Goal: Information Seeking & Learning: Learn about a topic

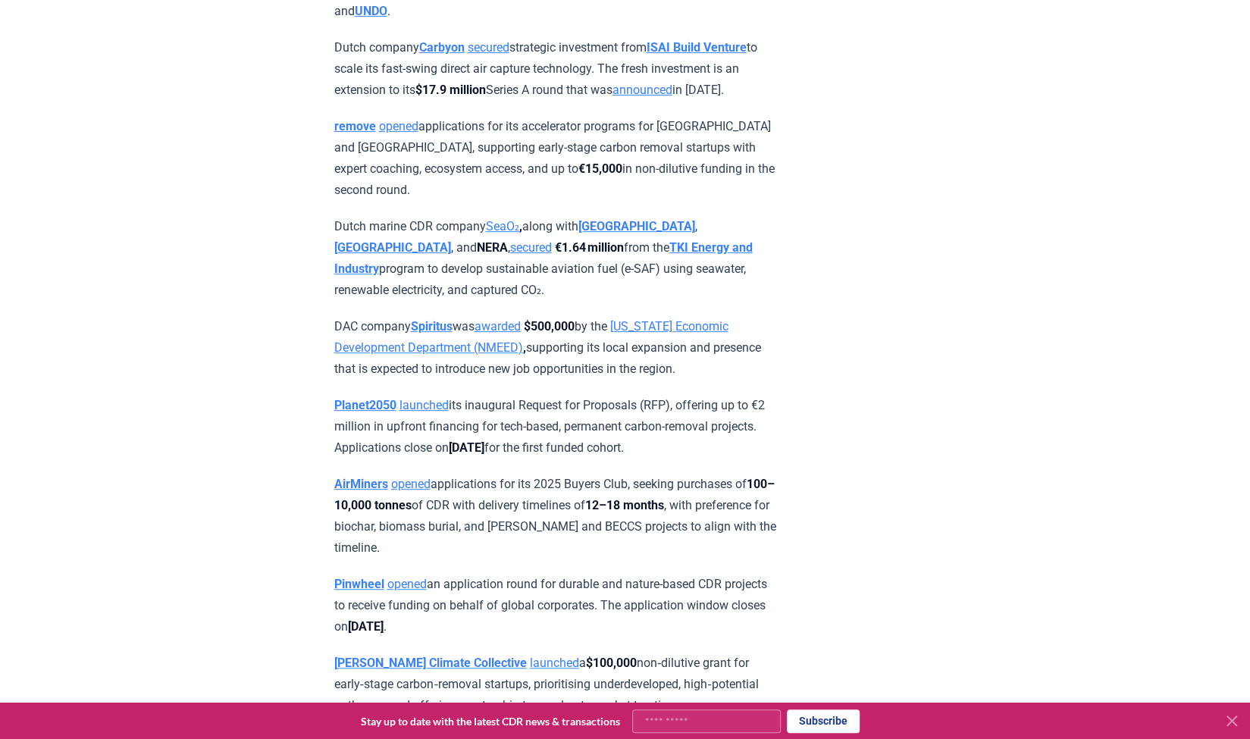
scroll to position [3997, 0]
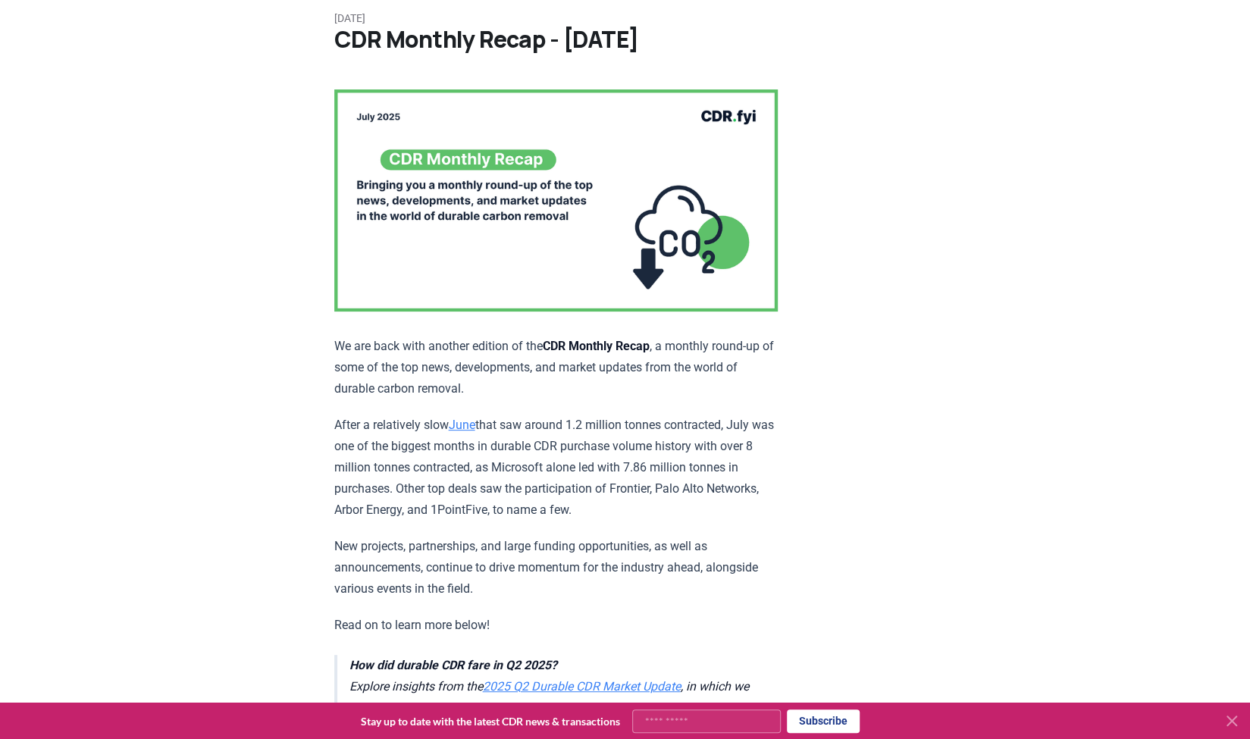
scroll to position [0, 0]
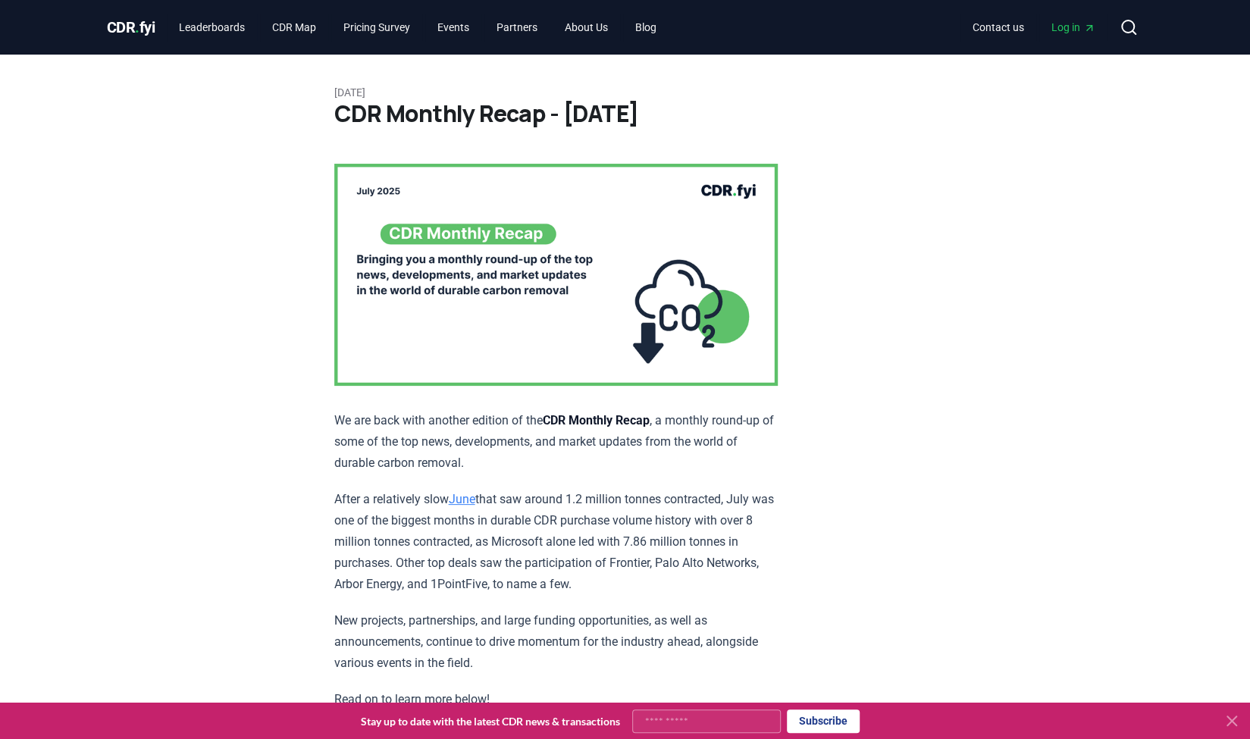
click at [141, 23] on span "CDR . fyi" at bounding box center [131, 27] width 49 height 18
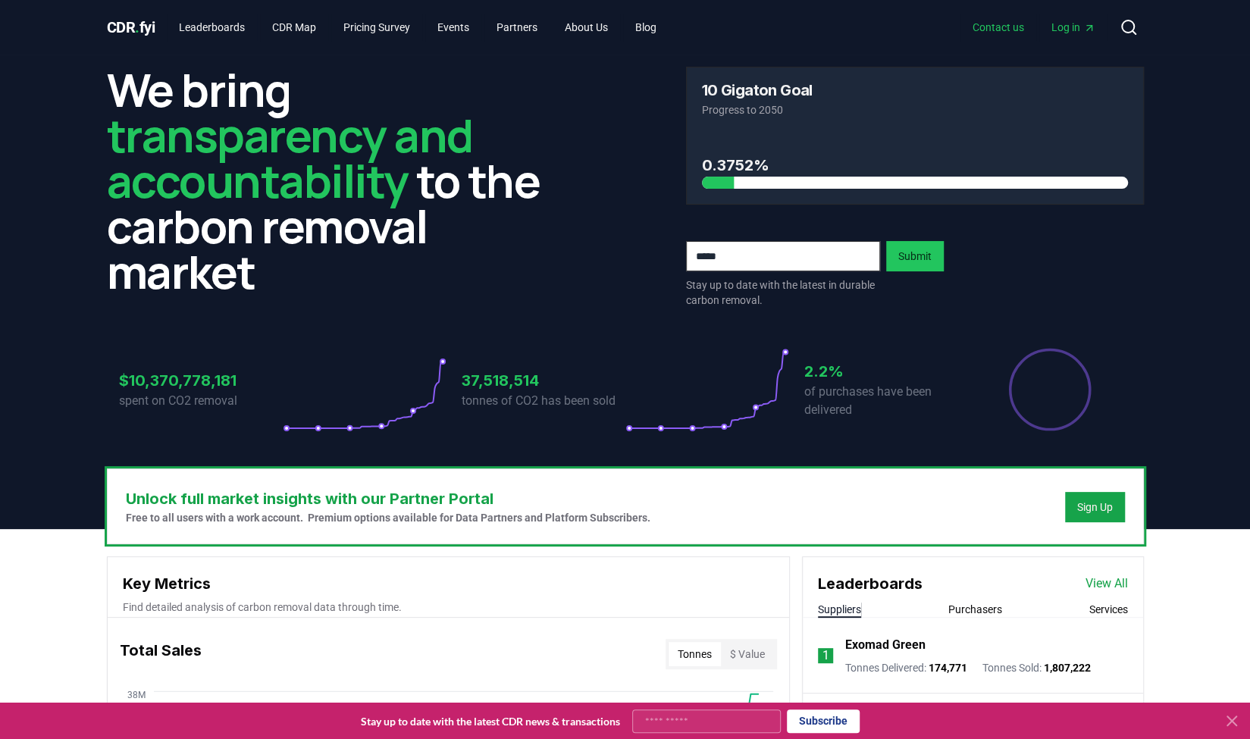
click at [978, 21] on link "Contact us" at bounding box center [999, 27] width 76 height 27
click at [359, 317] on div "$10,370,778,181 spent on CO2 removal 37,518,514 tonnes of CO2 has been sold 2.2…" at bounding box center [625, 380] width 1037 height 127
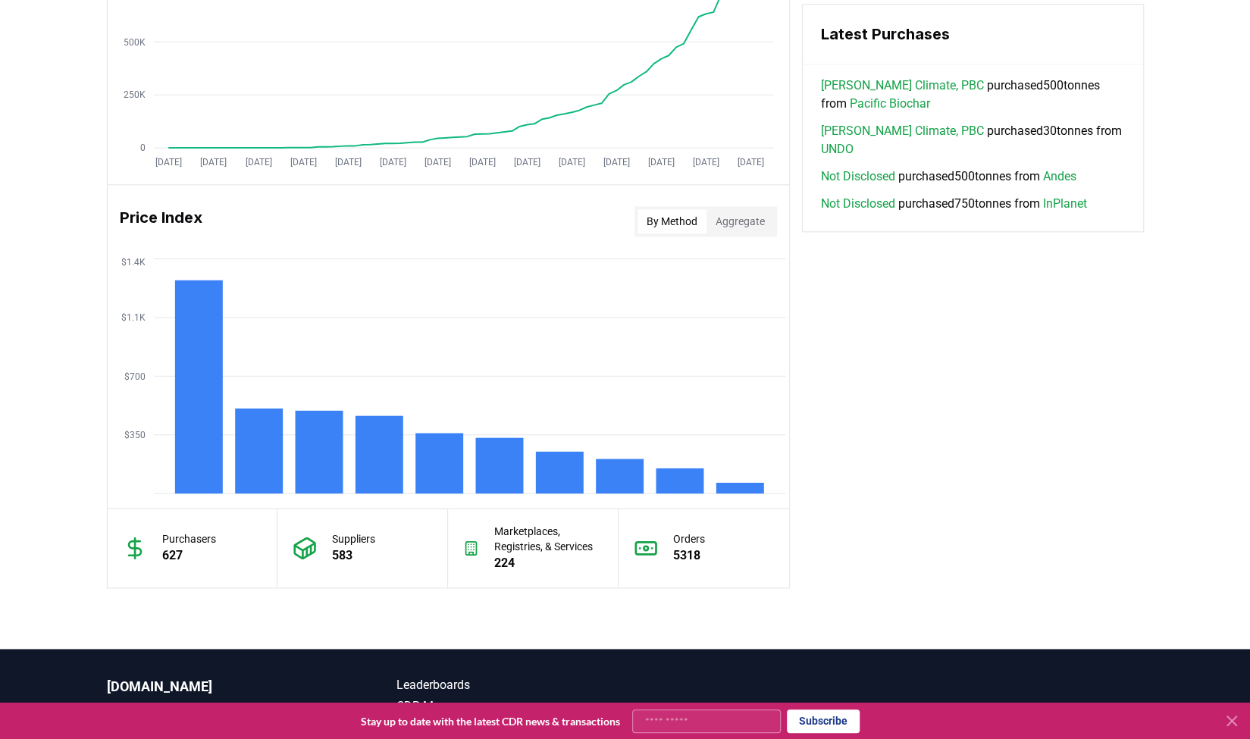
scroll to position [1207, 0]
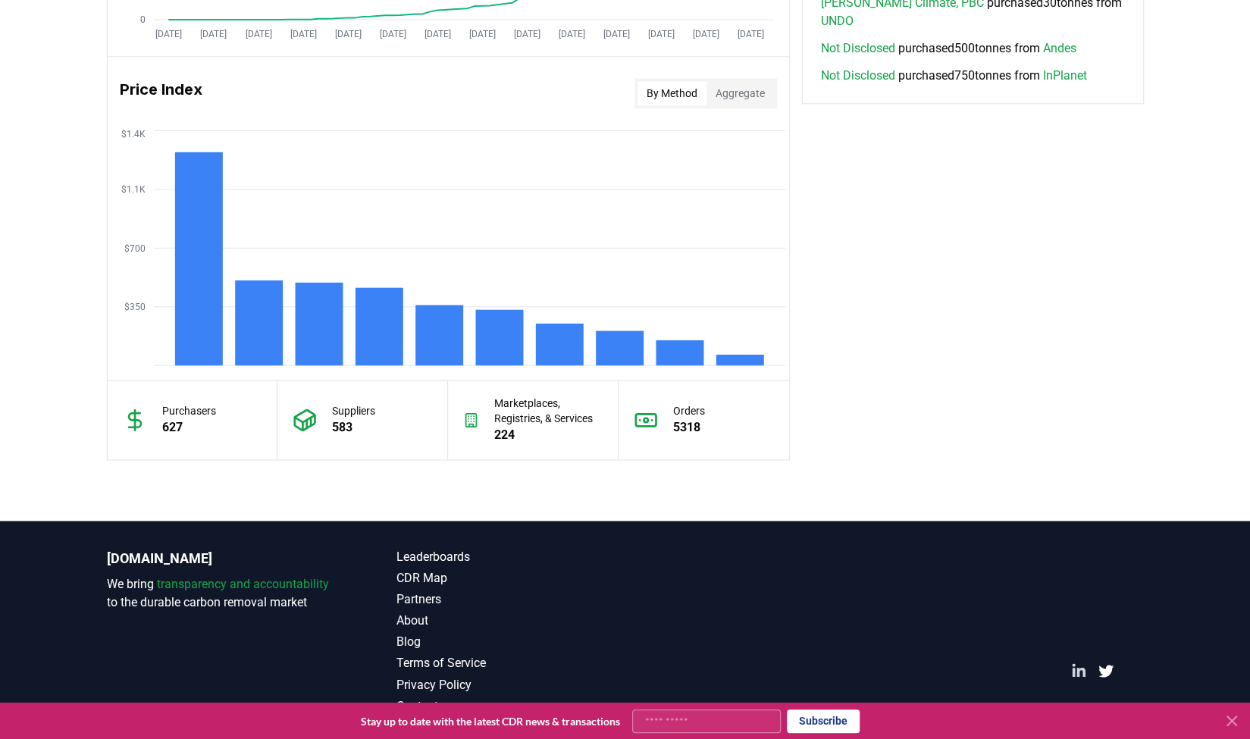
click at [1075, 666] on icon "LinkedIn" at bounding box center [1079, 671] width 15 height 15
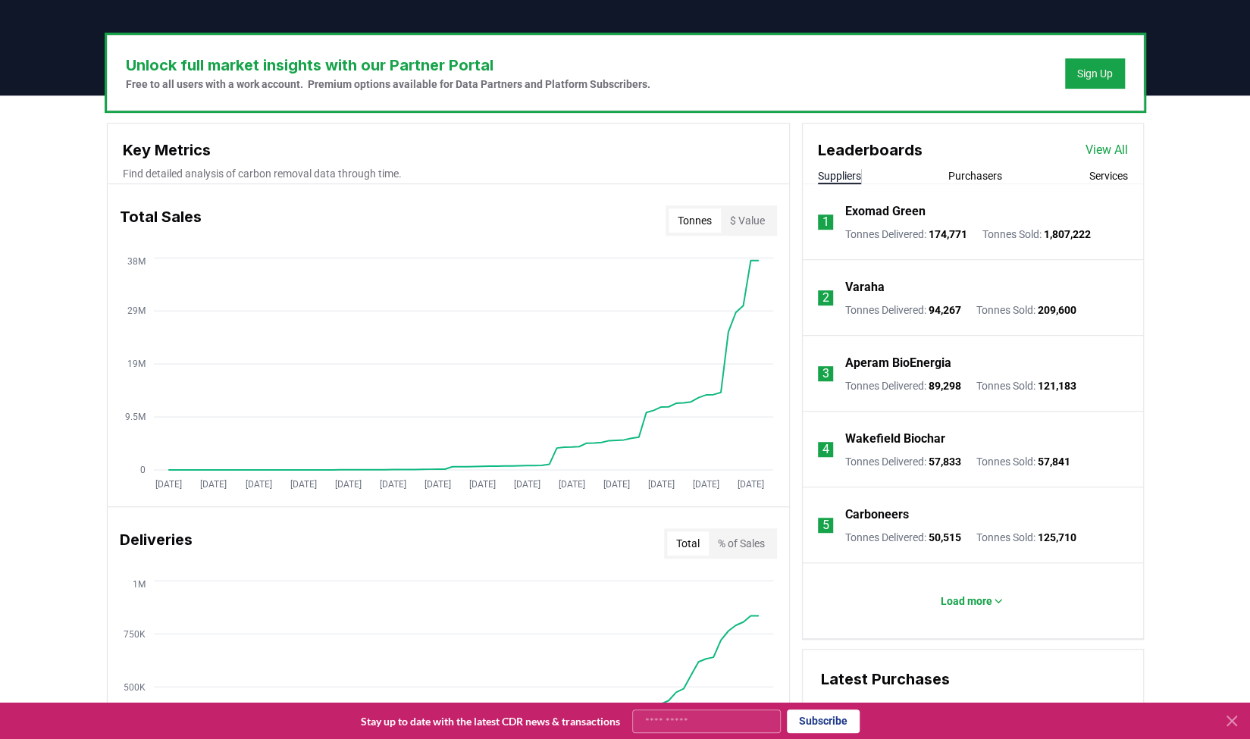
scroll to position [0, 0]
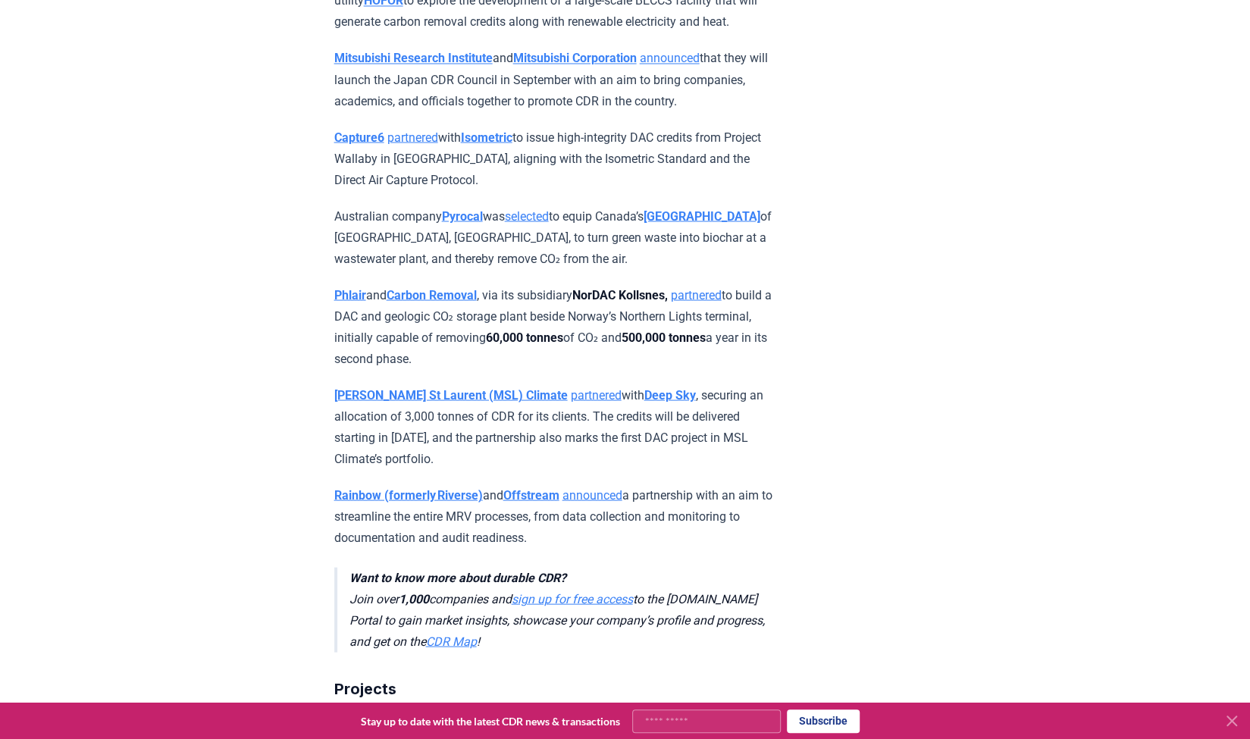
scroll to position [1805, 0]
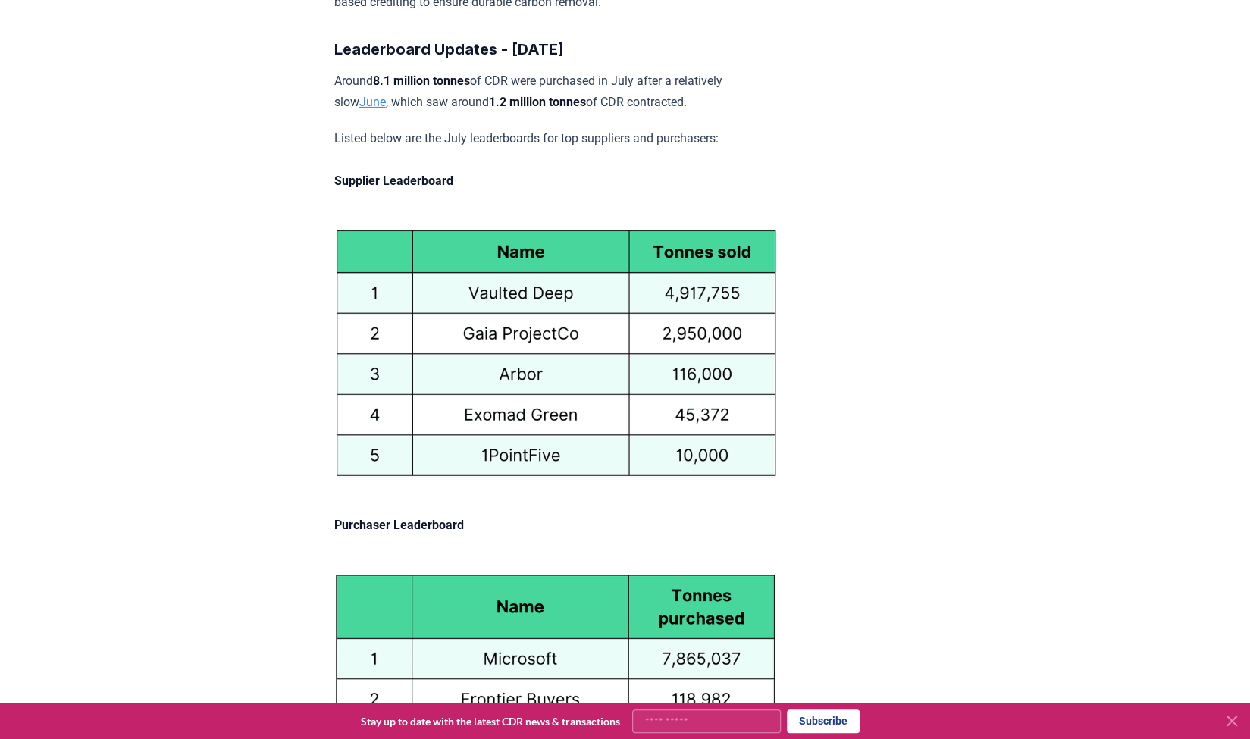
scroll to position [7087, 0]
